Goal: Purchase product/service

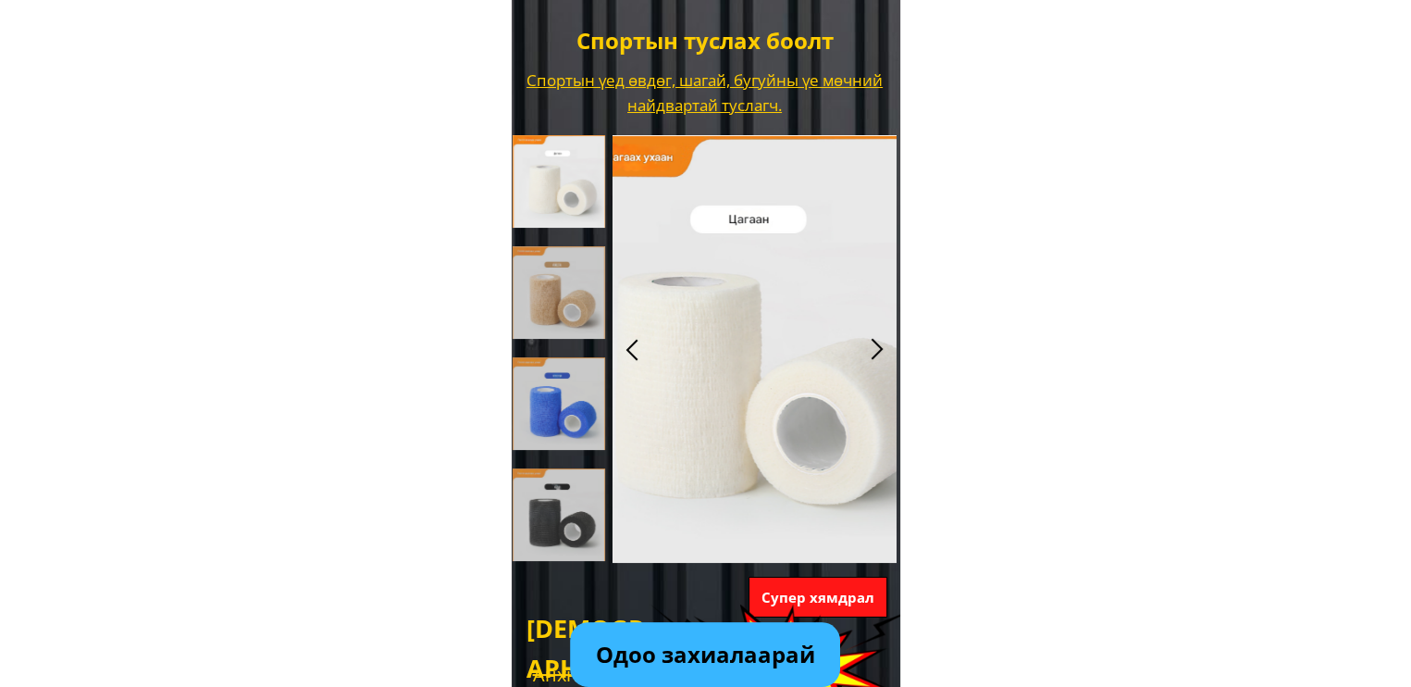
click at [878, 349] on div at bounding box center [877, 349] width 31 height 31
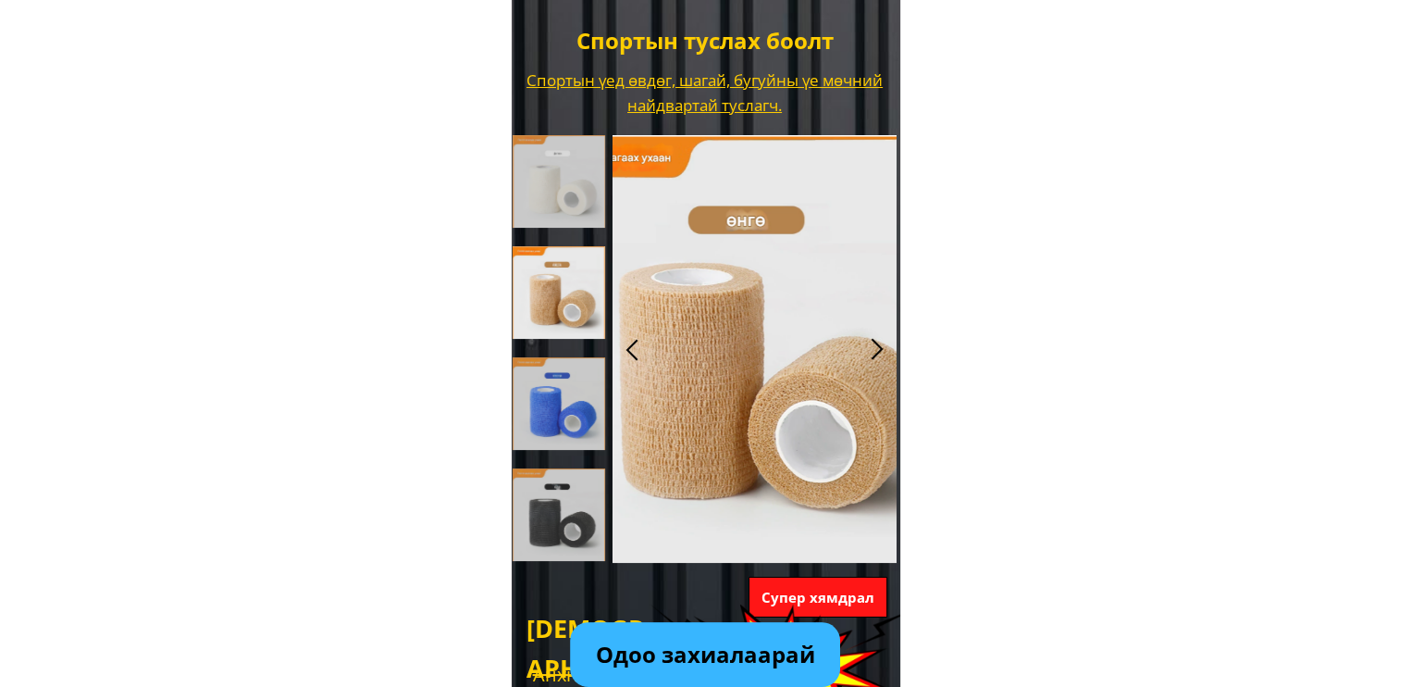
click at [869, 347] on div at bounding box center [877, 349] width 31 height 31
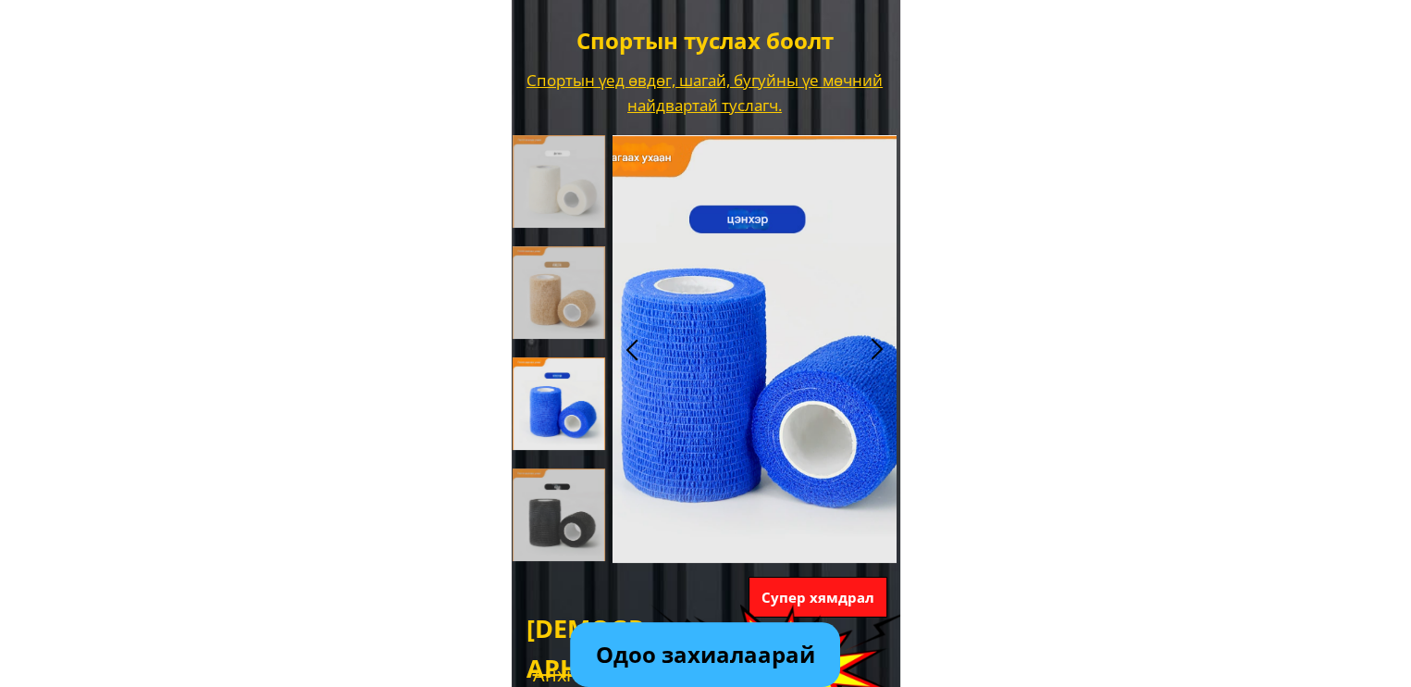
click at [875, 353] on div at bounding box center [877, 349] width 31 height 31
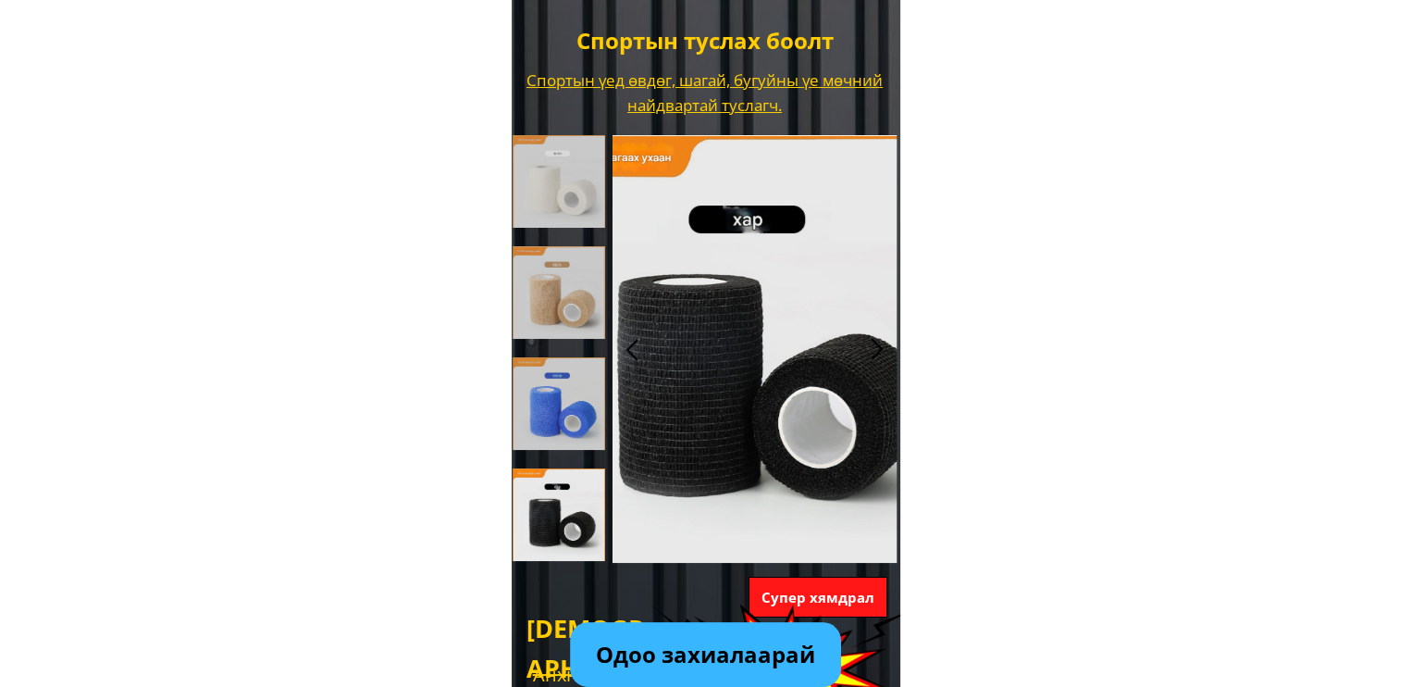
click at [875, 354] on div at bounding box center [877, 349] width 31 height 31
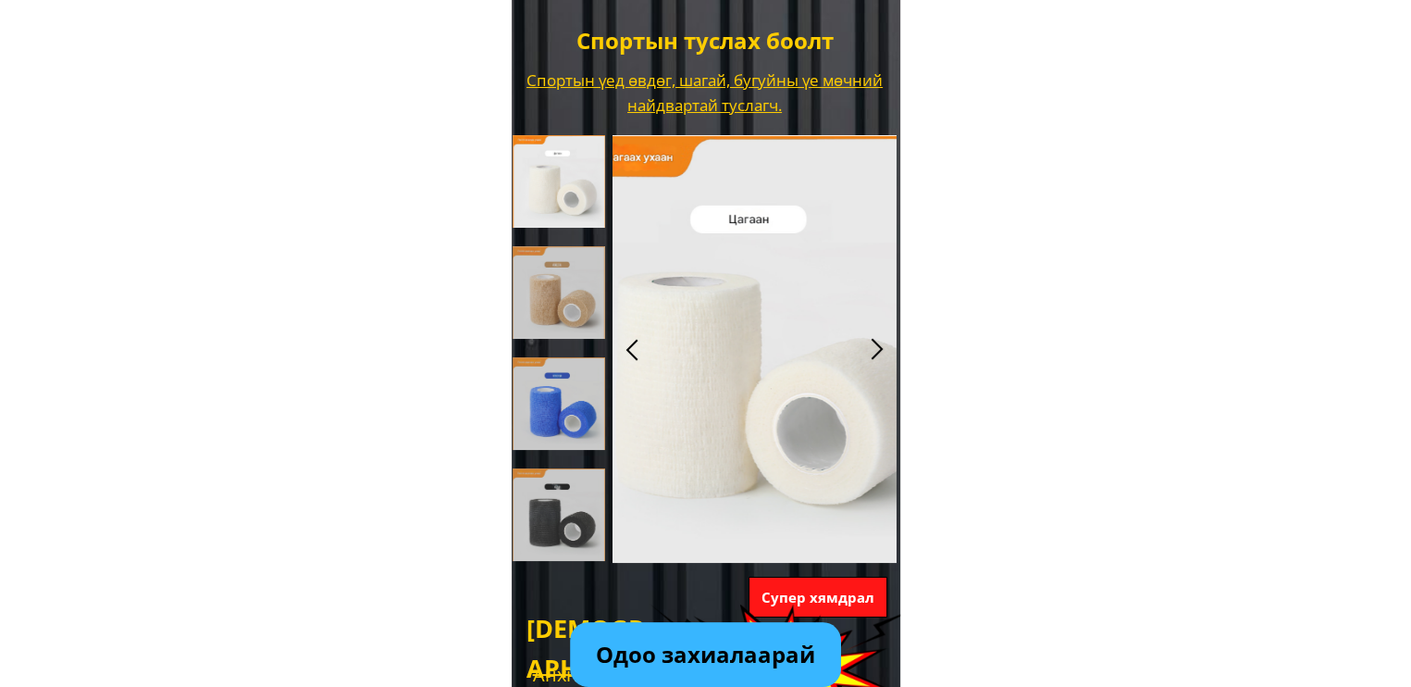
click at [860, 345] on div at bounding box center [755, 349] width 284 height 428
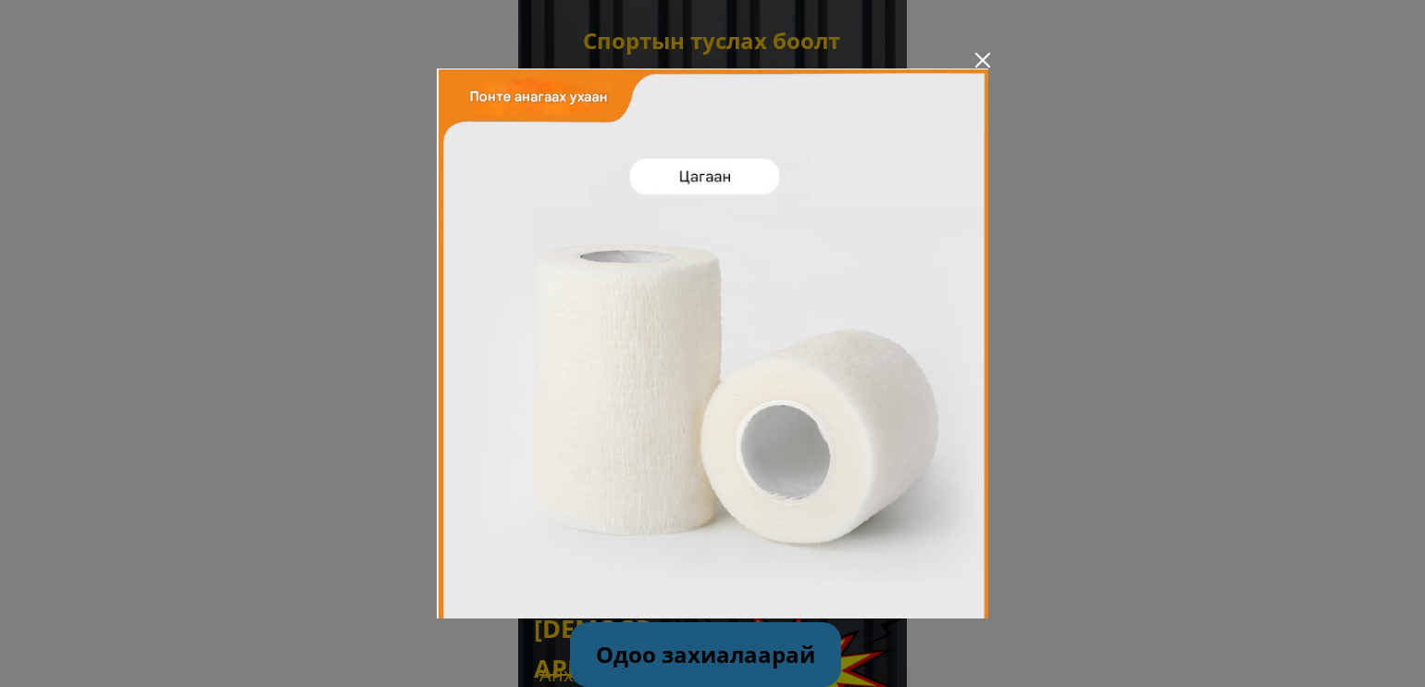
click at [977, 53] on div at bounding box center [982, 60] width 15 height 15
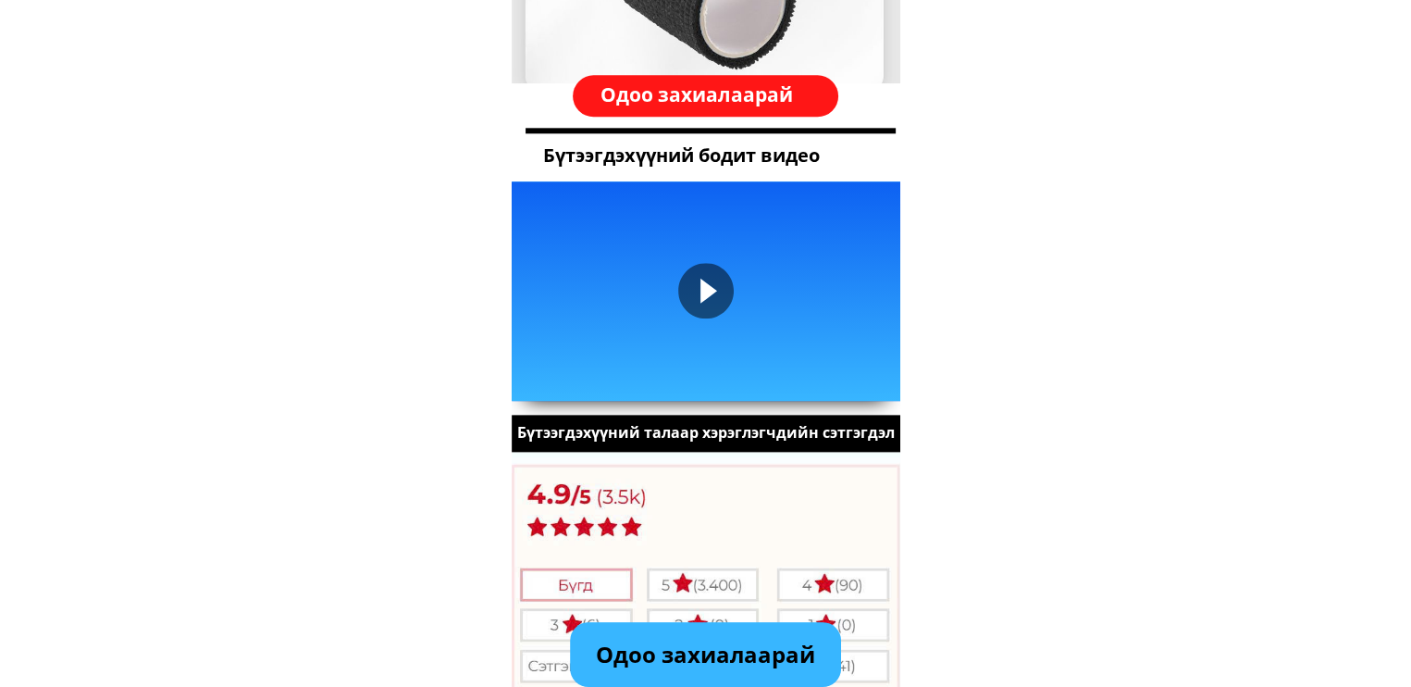
scroll to position [2221, 0]
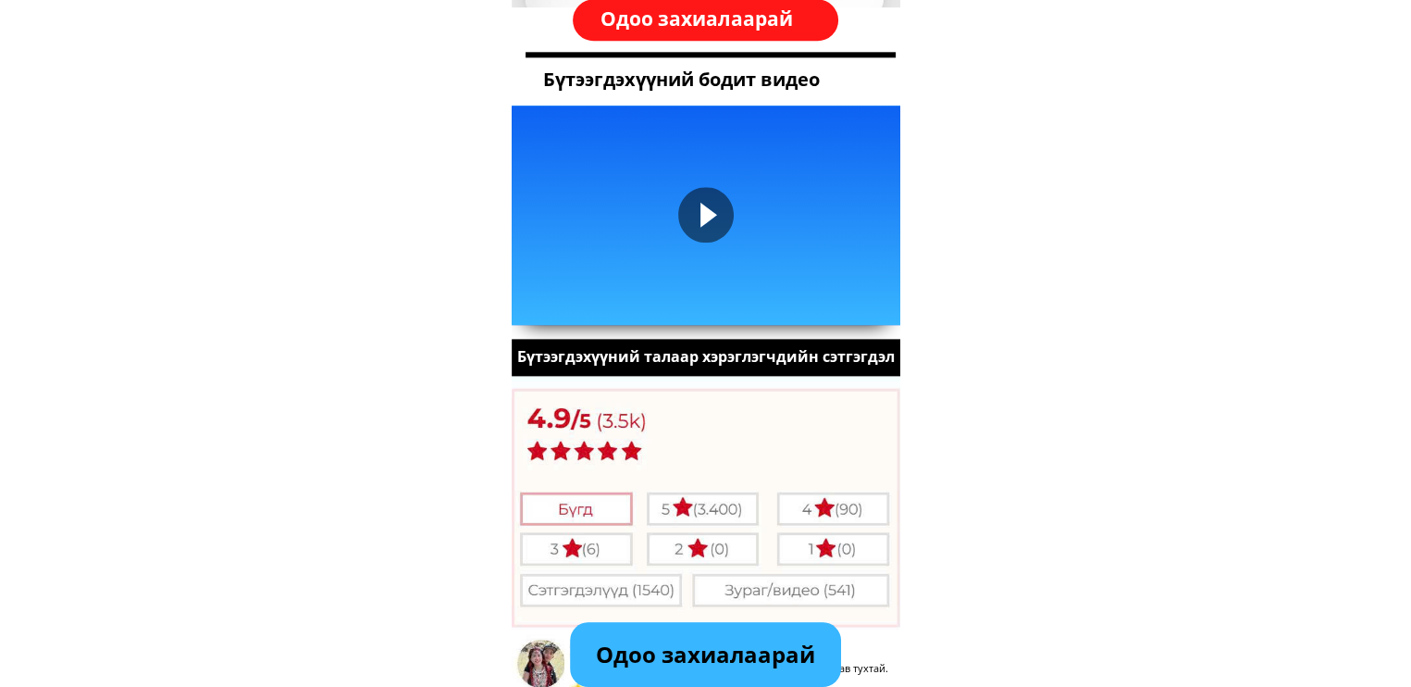
click at [711, 214] on div at bounding box center [706, 215] width 56 height 56
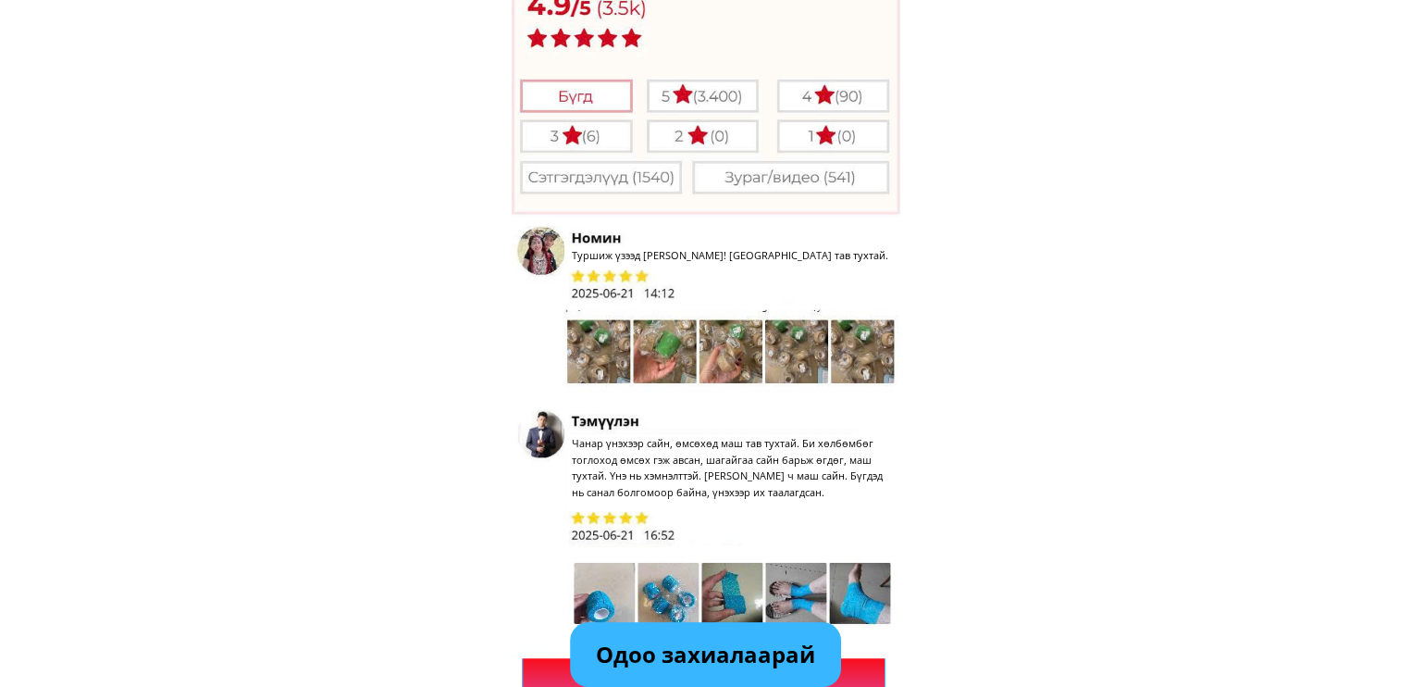
scroll to position [2684, 0]
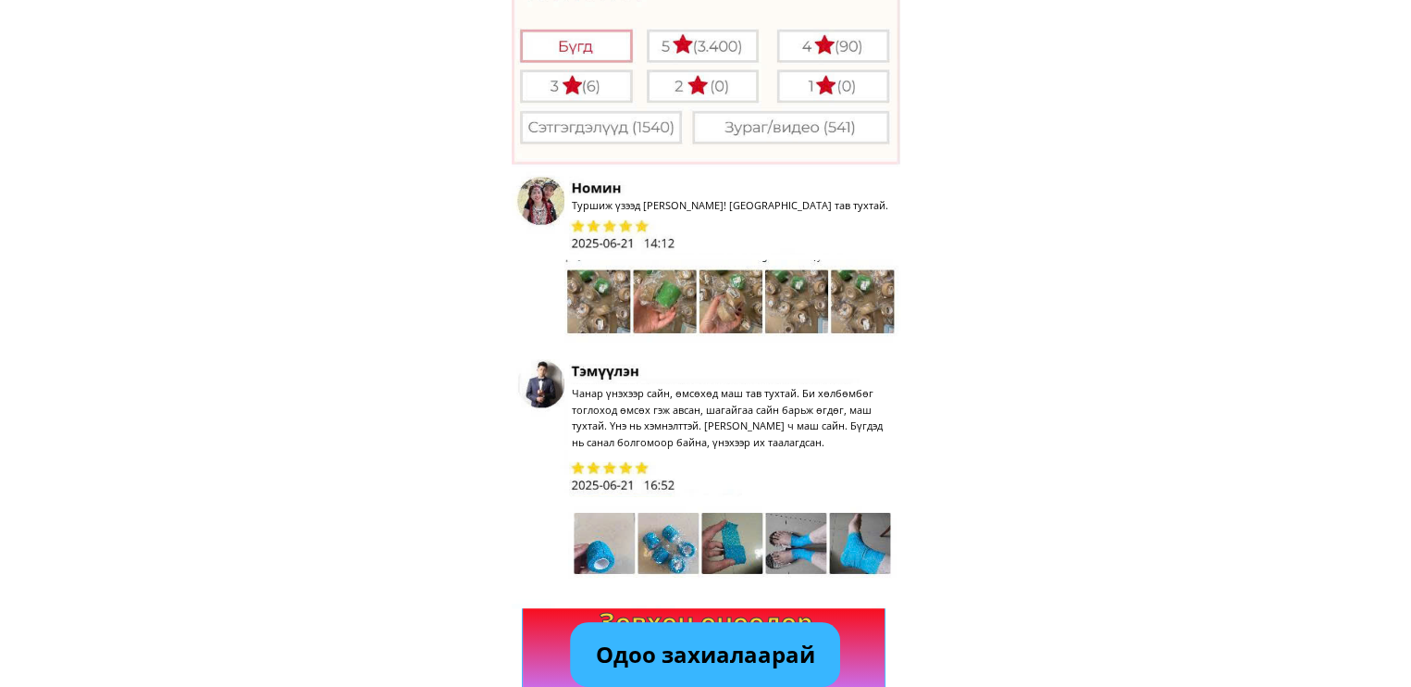
click at [727, 652] on p "Одоо захиалаарай" at bounding box center [705, 654] width 270 height 65
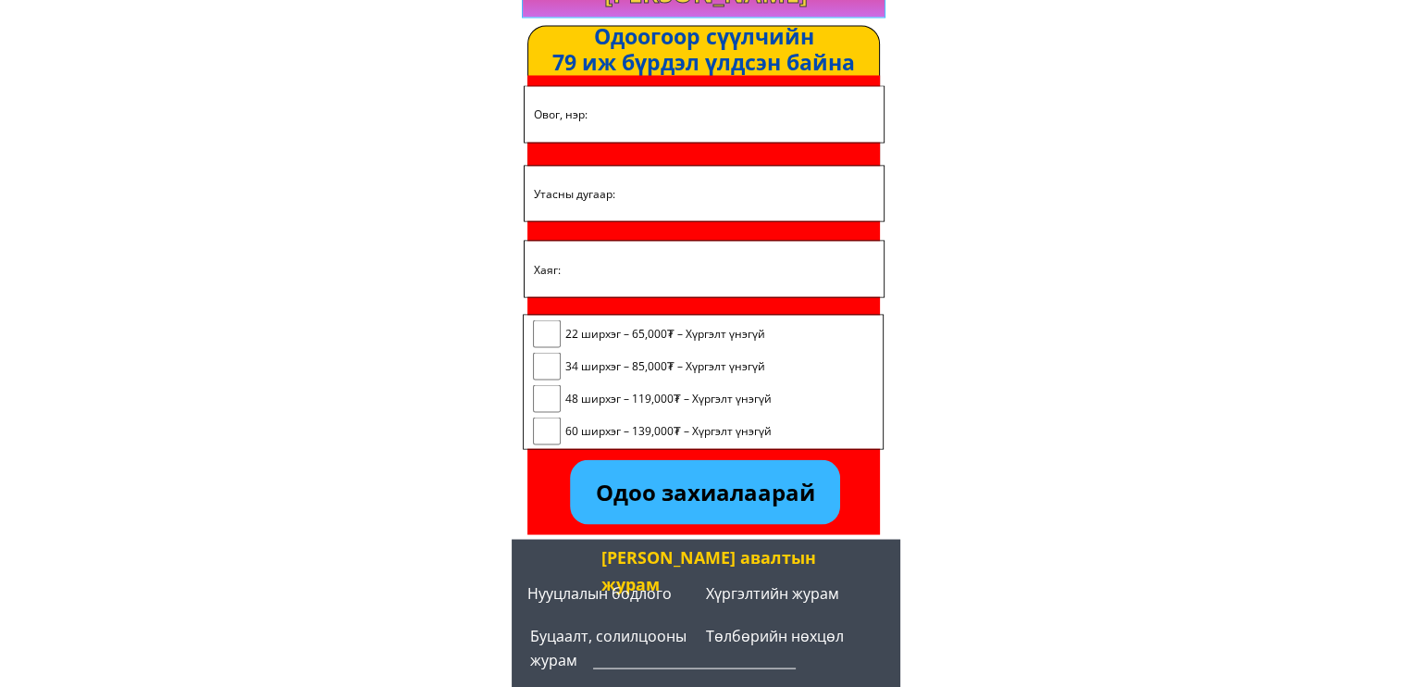
scroll to position [3386, 0]
